Goal: Navigation & Orientation: Find specific page/section

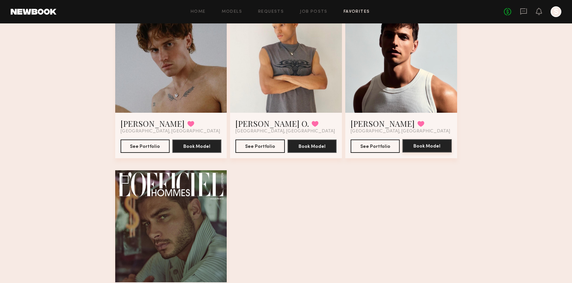
scroll to position [101, 0]
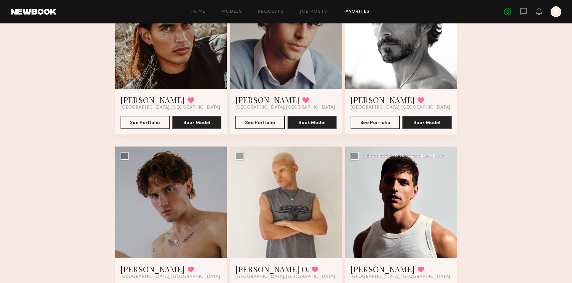
click at [401, 178] on div at bounding box center [401, 202] width 112 height 112
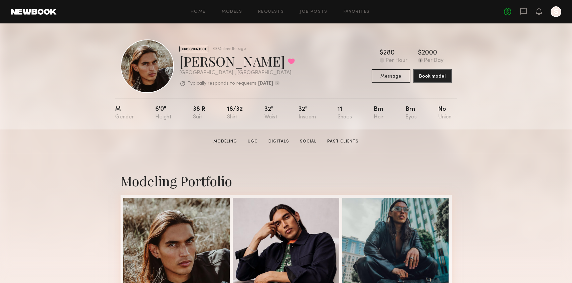
click at [360, 5] on header "Home Models Requests Job Posts Favorites Sign Out No fees up to $5,000 S" at bounding box center [286, 11] width 572 height 23
click at [359, 13] on link "Favorites" at bounding box center [357, 12] width 26 height 4
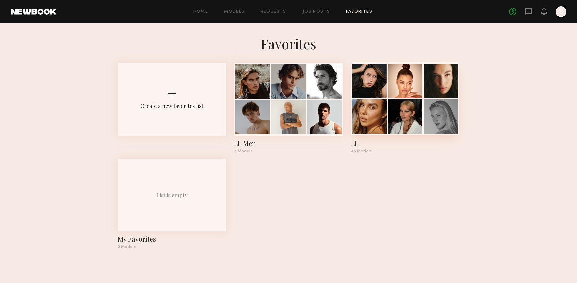
click at [370, 109] on div at bounding box center [369, 116] width 34 height 34
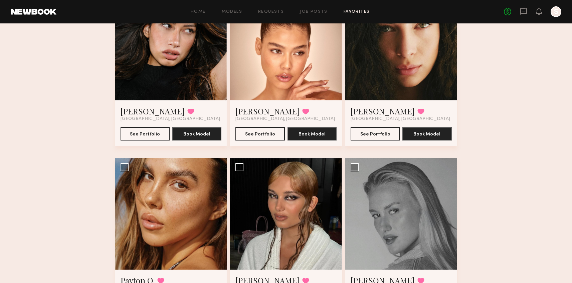
scroll to position [150, 0]
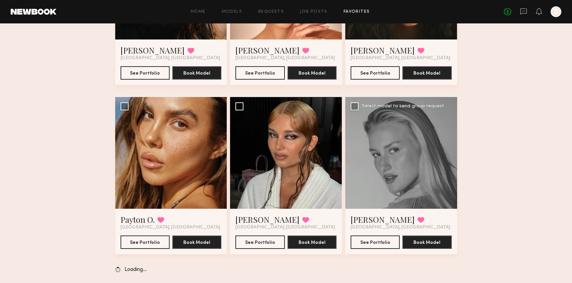
click at [385, 196] on div at bounding box center [401, 153] width 112 height 112
click at [406, 162] on div at bounding box center [401, 153] width 112 height 112
click at [379, 242] on button "See Portfolio" at bounding box center [375, 241] width 49 height 13
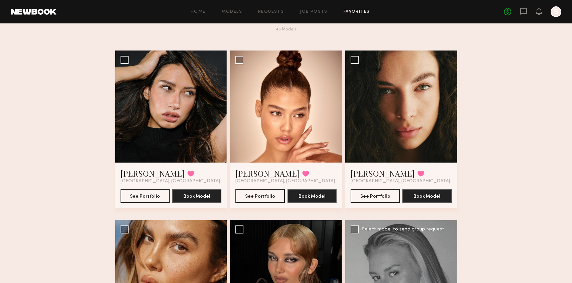
scroll to position [30, 0]
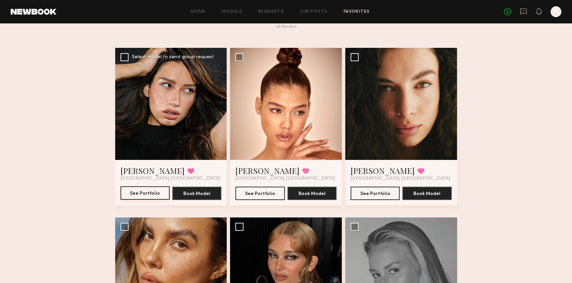
click at [136, 195] on button "See Portfolio" at bounding box center [145, 192] width 49 height 13
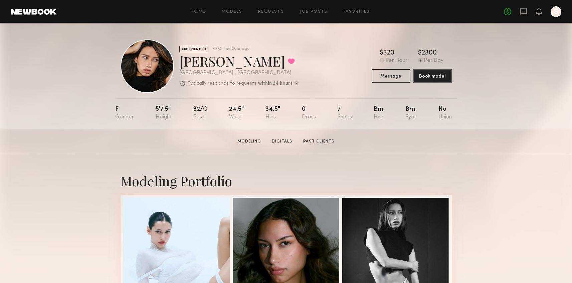
click at [352, 14] on div "Home Models Requests Job Posts Favorites Sign Out No fees up to $5,000 S" at bounding box center [308, 11] width 505 height 11
click at [356, 9] on div "Home Models Requests Job Posts Favorites Sign Out No fees up to $5,000 S" at bounding box center [308, 11] width 505 height 11
click at [356, 10] on link "Favorites" at bounding box center [357, 12] width 26 height 4
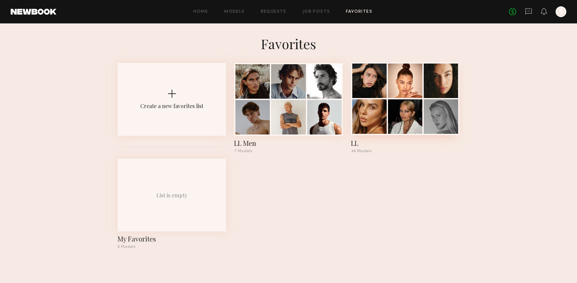
click at [389, 115] on div at bounding box center [405, 116] width 34 height 34
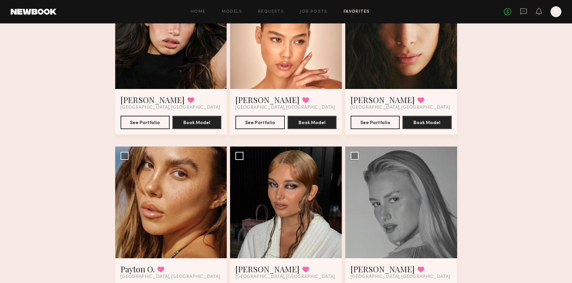
scroll to position [110, 0]
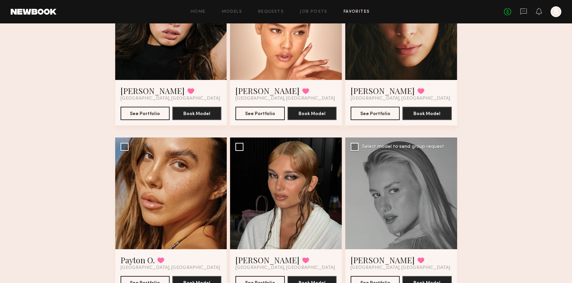
click at [394, 150] on div at bounding box center [401, 193] width 112 height 112
click at [378, 280] on button "See Portfolio" at bounding box center [375, 281] width 49 height 13
